Goal: Transaction & Acquisition: Purchase product/service

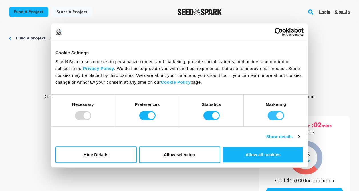
click at [273, 116] on input "Marketing" at bounding box center [276, 115] width 16 height 9
checkbox input "false"
click at [207, 114] on input "Statistics" at bounding box center [211, 115] width 16 height 9
checkbox input "false"
click at [138, 115] on div "Preferences" at bounding box center [147, 110] width 64 height 32
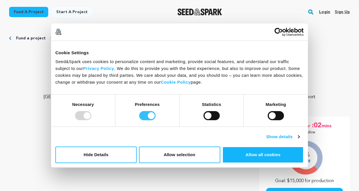
click at [145, 115] on input "Preferences" at bounding box center [147, 115] width 16 height 9
checkbox input "false"
click at [318, 53] on p "THE YEARNING TABLE" at bounding box center [179, 57] width 341 height 14
click at [276, 115] on input "Marketing" at bounding box center [276, 115] width 16 height 9
click at [274, 116] on input "Marketing" at bounding box center [276, 115] width 16 height 9
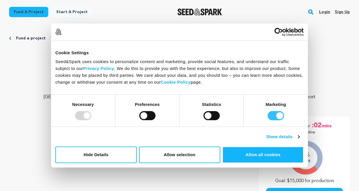
checkbox input "false"
click at [325, 81] on p "Documentary" at bounding box center [179, 78] width 341 height 7
click at [180, 157] on button "Allow selection" at bounding box center [179, 154] width 81 height 17
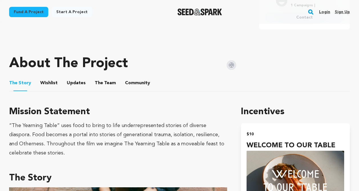
scroll to position [249, 0]
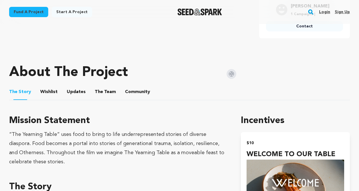
click at [109, 90] on button "The Team" at bounding box center [105, 93] width 14 height 14
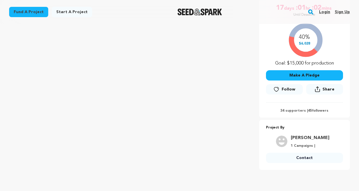
scroll to position [136, 0]
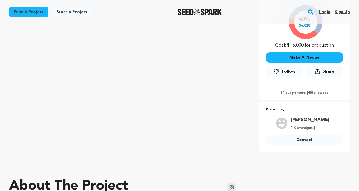
click at [325, 57] on button "Make A Pledge" at bounding box center [304, 57] width 77 height 10
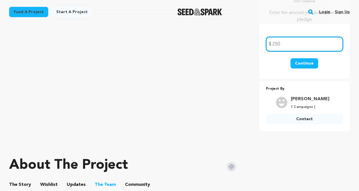
type input "250"
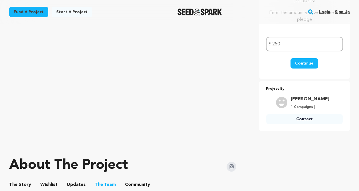
click at [305, 62] on button "Continue" at bounding box center [305, 63] width 28 height 10
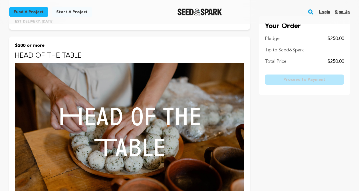
scroll to position [1245, 0]
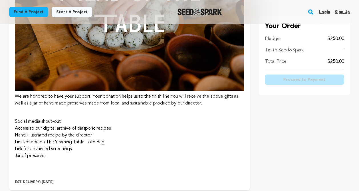
click at [183, 81] on img at bounding box center [129, 15] width 229 height 152
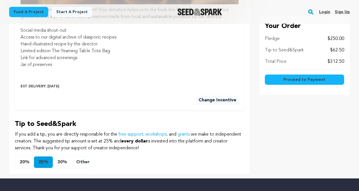
scroll to position [370, 0]
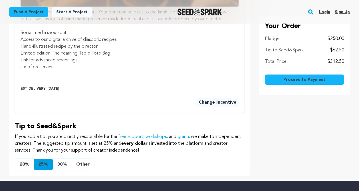
click at [84, 159] on button "Other" at bounding box center [83, 164] width 23 height 11
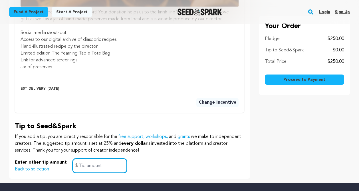
click at [84, 158] on input "text" at bounding box center [99, 165] width 55 height 15
type input "10"
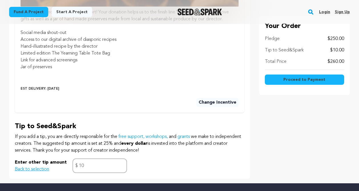
click at [188, 158] on div "Enter other tip amount Back to selection 10 $" at bounding box center [129, 165] width 229 height 15
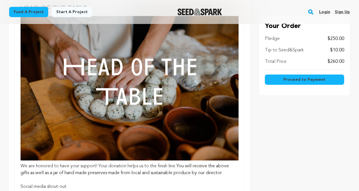
scroll to position [300, 0]
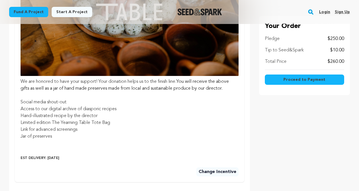
click at [318, 81] on span "Proceed to Payment" at bounding box center [304, 80] width 42 height 6
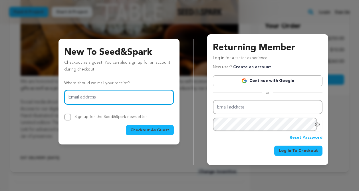
click at [112, 97] on input "Email address" at bounding box center [119, 97] width 110 height 15
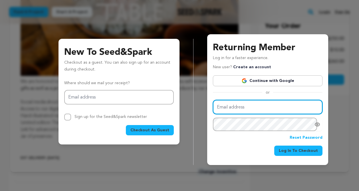
click at [253, 110] on input "Email address" at bounding box center [268, 107] width 110 height 15
type input "[PERSON_NAME][EMAIL_ADDRESS][PERSON_NAME][DOMAIN_NAME]"
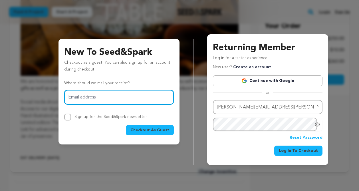
click at [100, 100] on input "Email address" at bounding box center [119, 97] width 110 height 15
type input "[PERSON_NAME][EMAIL_ADDRESS][PERSON_NAME][DOMAIN_NAME]"
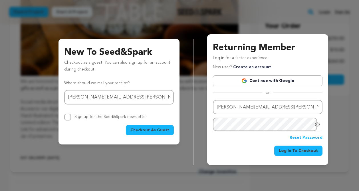
click at [150, 128] on span "Checkout As Guest" at bounding box center [149, 130] width 39 height 6
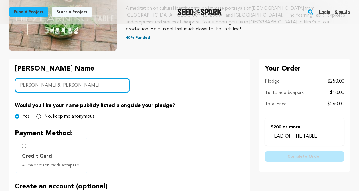
scroll to position [96, 0]
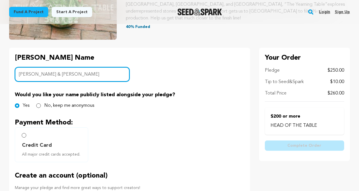
type input "Christina Chou & Caleb Lin"
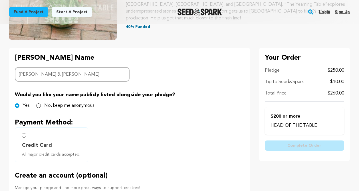
click at [21, 145] on label "Credit Card All major credit cards accepted." at bounding box center [51, 144] width 73 height 35
radio input "true"
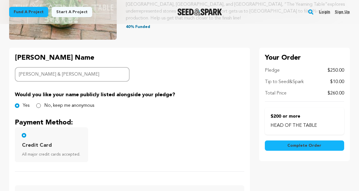
scroll to position [170, 0]
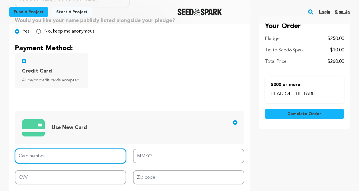
click at [47, 159] on input "Card number" at bounding box center [70, 156] width 111 height 15
click at [56, 158] on input "Card number" at bounding box center [70, 156] width 111 height 15
type input "3746 4507 8481 009"
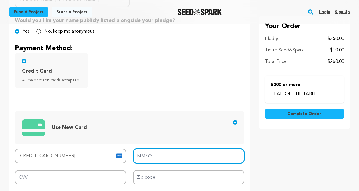
click at [171, 156] on input "MM/YY" at bounding box center [188, 156] width 111 height 15
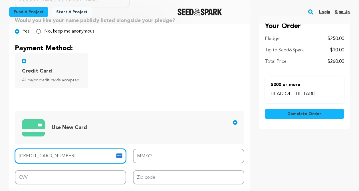
click at [80, 159] on input "3746 4507 8481 009" at bounding box center [70, 156] width 111 height 15
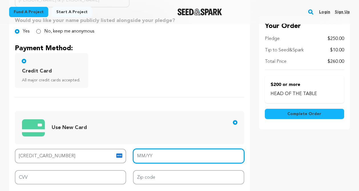
click at [205, 154] on input "MM/YY" at bounding box center [188, 156] width 111 height 15
type input "09/27"
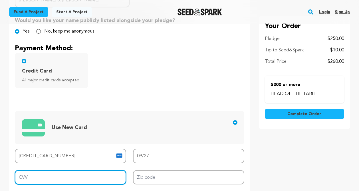
click at [68, 182] on input "CVV" at bounding box center [70, 177] width 111 height 15
type input "7736"
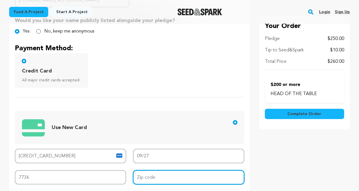
click at [163, 177] on input "Zip code" at bounding box center [188, 177] width 111 height 15
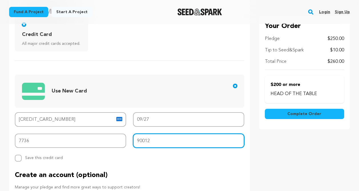
scroll to position [207, 0]
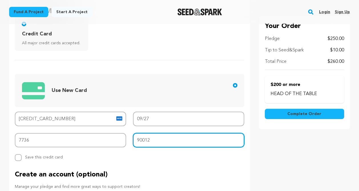
type input "90012"
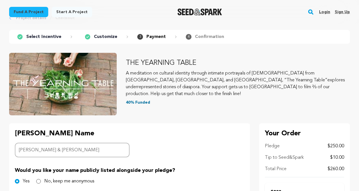
scroll to position [0, 0]
